Goal: Task Accomplishment & Management: Complete application form

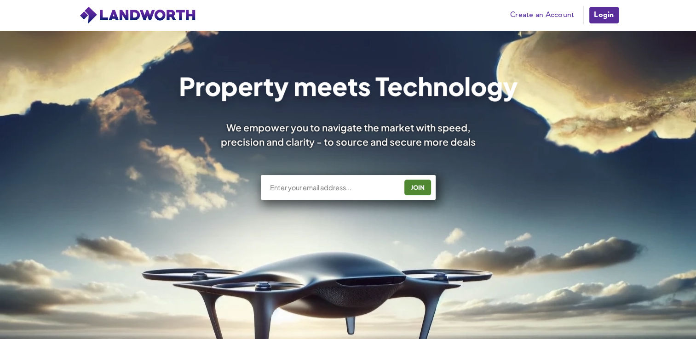
click at [525, 12] on link "Create an Account" at bounding box center [542, 15] width 73 height 14
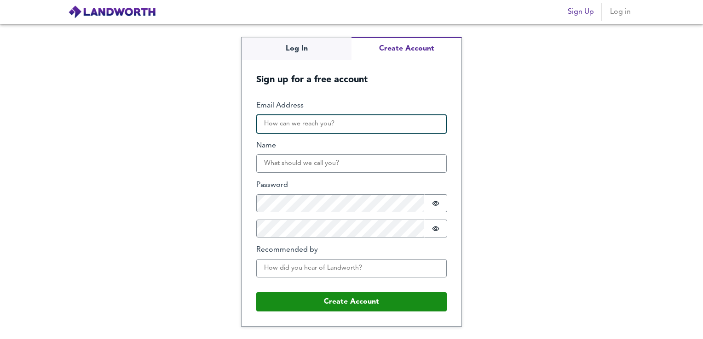
click at [336, 121] on input "Email Address" at bounding box center [351, 124] width 190 height 18
type input "[EMAIL_ADDRESS][DOMAIN_NAME]"
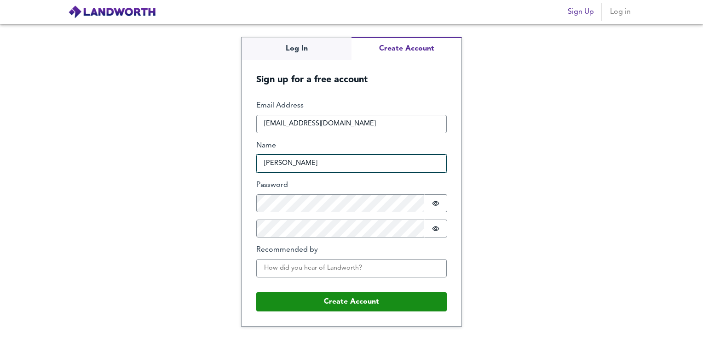
drag, startPoint x: 315, startPoint y: 164, endPoint x: 278, endPoint y: 157, distance: 37.5
click at [278, 157] on input "[PERSON_NAME]" at bounding box center [351, 164] width 190 height 18
type input "jordan"
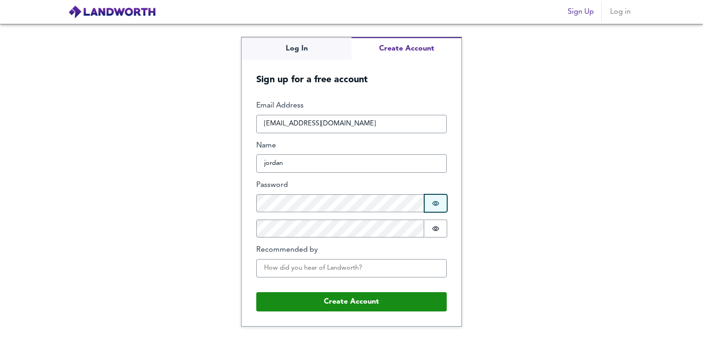
click at [433, 201] on icon "Show password" at bounding box center [435, 203] width 7 height 7
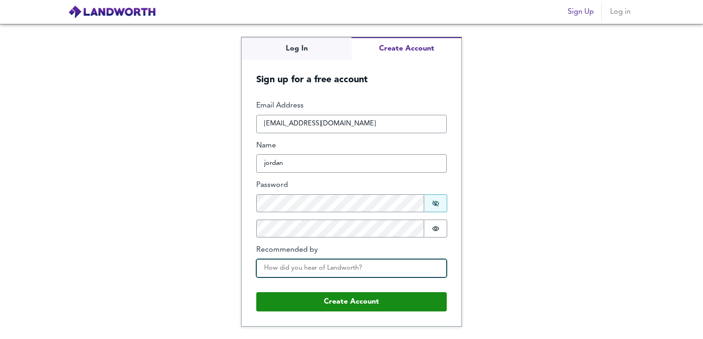
click at [445, 259] on input "Recommended by" at bounding box center [351, 268] width 190 height 18
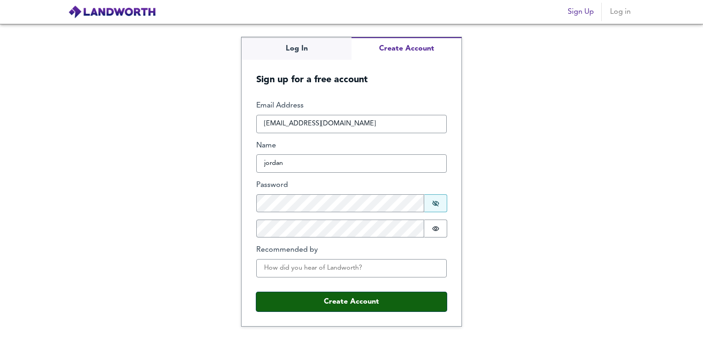
click at [355, 299] on button "Create Account" at bounding box center [351, 302] width 190 height 19
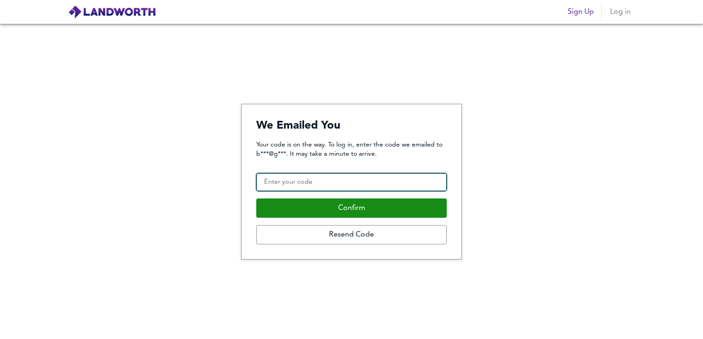
click at [275, 182] on input "Confirmation Code" at bounding box center [351, 182] width 190 height 18
paste input "256959"
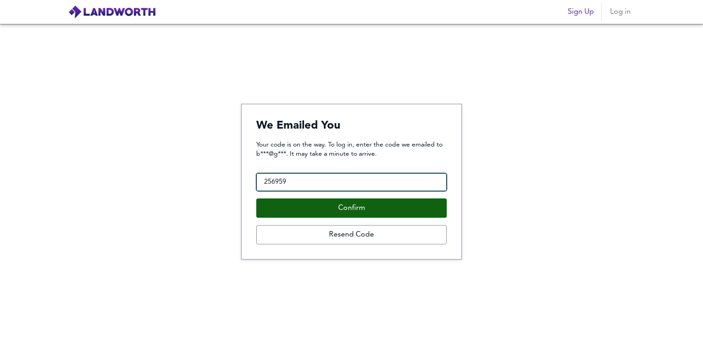
type input "256959"
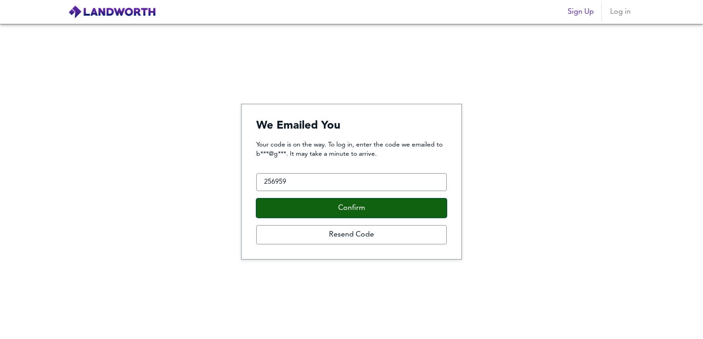
click at [307, 209] on button "Confirm" at bounding box center [351, 208] width 190 height 19
